Goal: Find specific page/section

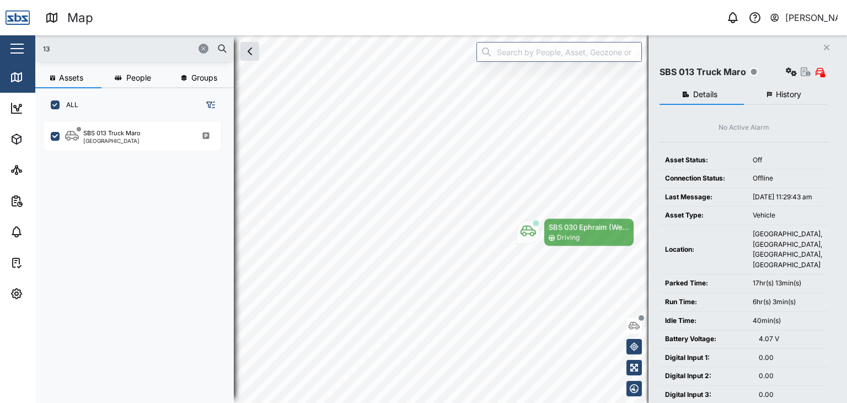
scroll to position [267, 172]
drag, startPoint x: 61, startPoint y: 45, endPoint x: 33, endPoint y: 45, distance: 27.6
click at [33, 45] on div "Map 0 [PERSON_NAME] Close Map Dashboard Assets ATS Camera Generator Personnel T…" at bounding box center [423, 201] width 847 height 403
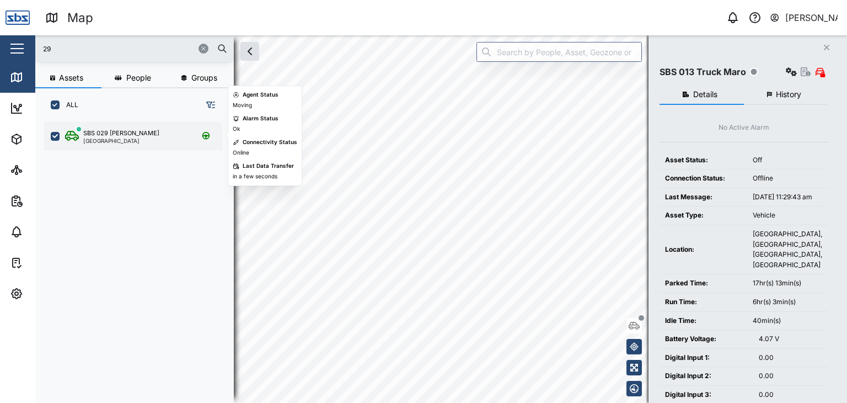
click at [126, 142] on div "[GEOGRAPHIC_DATA]" at bounding box center [121, 141] width 76 height 6
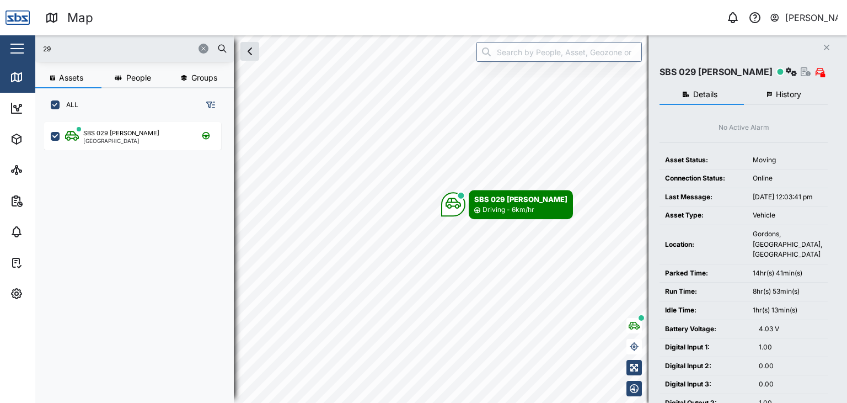
drag, startPoint x: 81, startPoint y: 52, endPoint x: 15, endPoint y: 42, distance: 66.3
click at [15, 42] on div "Map 0 [PERSON_NAME] Close Map Dashboard Assets ATS Camera Generator Personnel T…" at bounding box center [423, 201] width 847 height 403
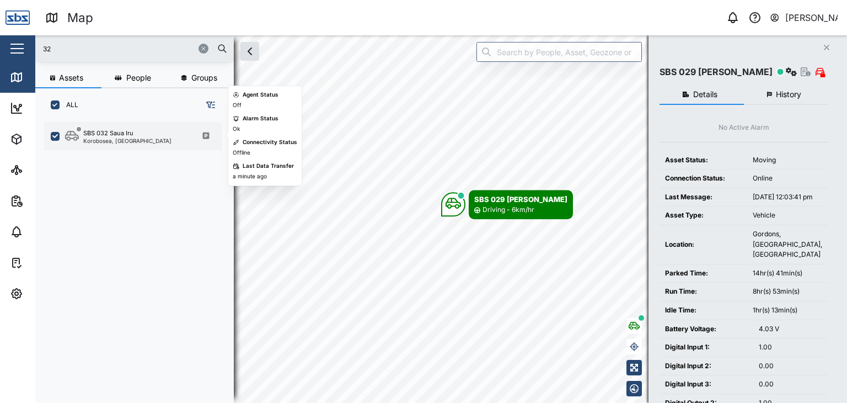
click at [123, 136] on div "SBS 032 Saua Iru" at bounding box center [108, 133] width 50 height 9
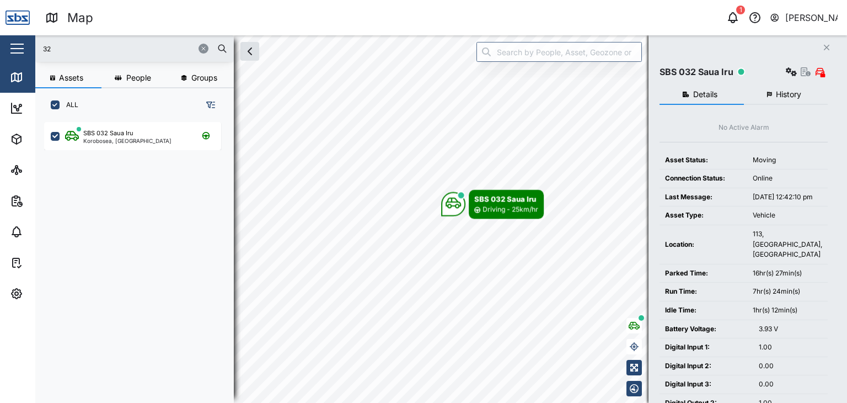
drag, startPoint x: 75, startPoint y: 49, endPoint x: 30, endPoint y: 47, distance: 45.3
click at [30, 47] on div "Map 1 [PERSON_NAME] Close Map Dashboard Assets ATS Camera Generator Personnel T…" at bounding box center [423, 201] width 847 height 403
type input "33"
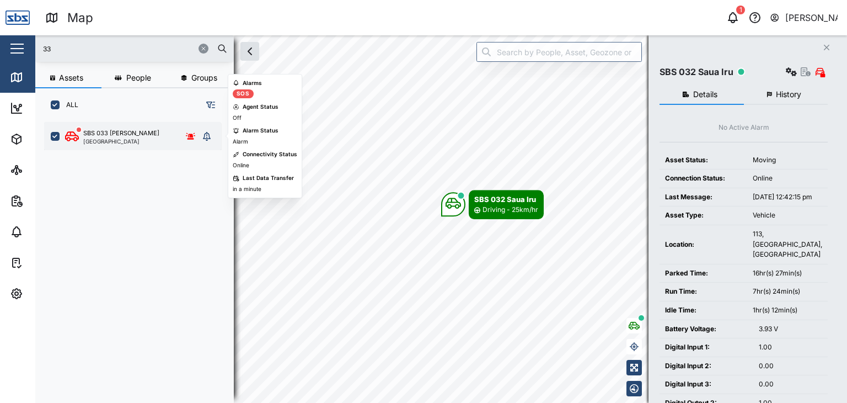
click at [131, 143] on div "SBS 033 [PERSON_NAME][GEOGRAPHIC_DATA]" at bounding box center [132, 136] width 134 height 15
